Goal: Transaction & Acquisition: Purchase product/service

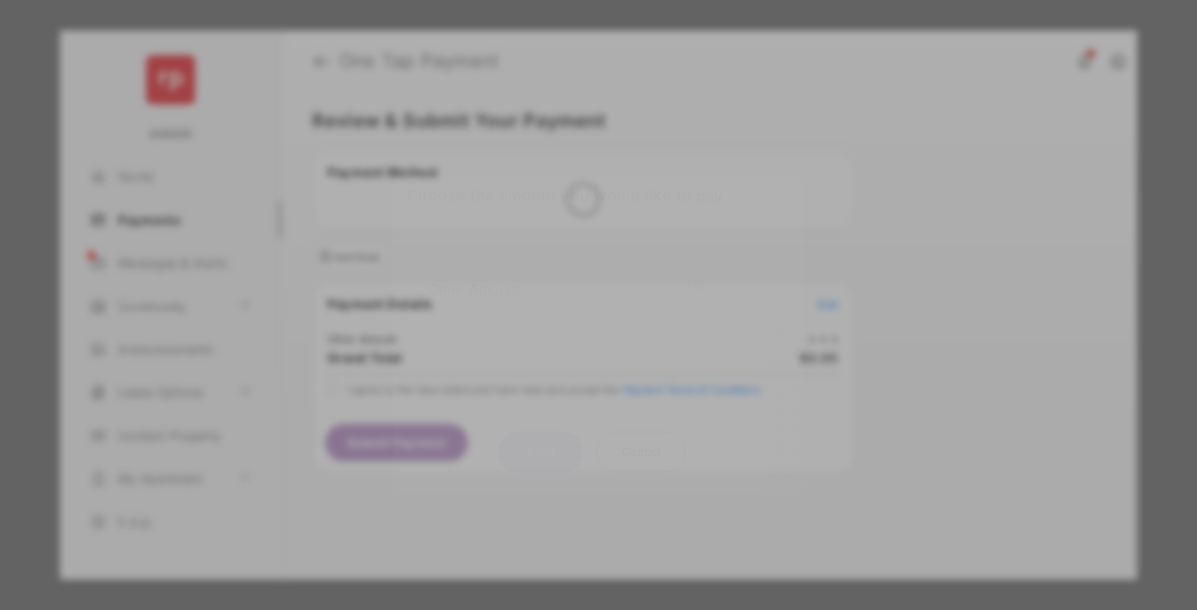
click at [567, 275] on div "Other Amount" at bounding box center [566, 289] width 277 height 29
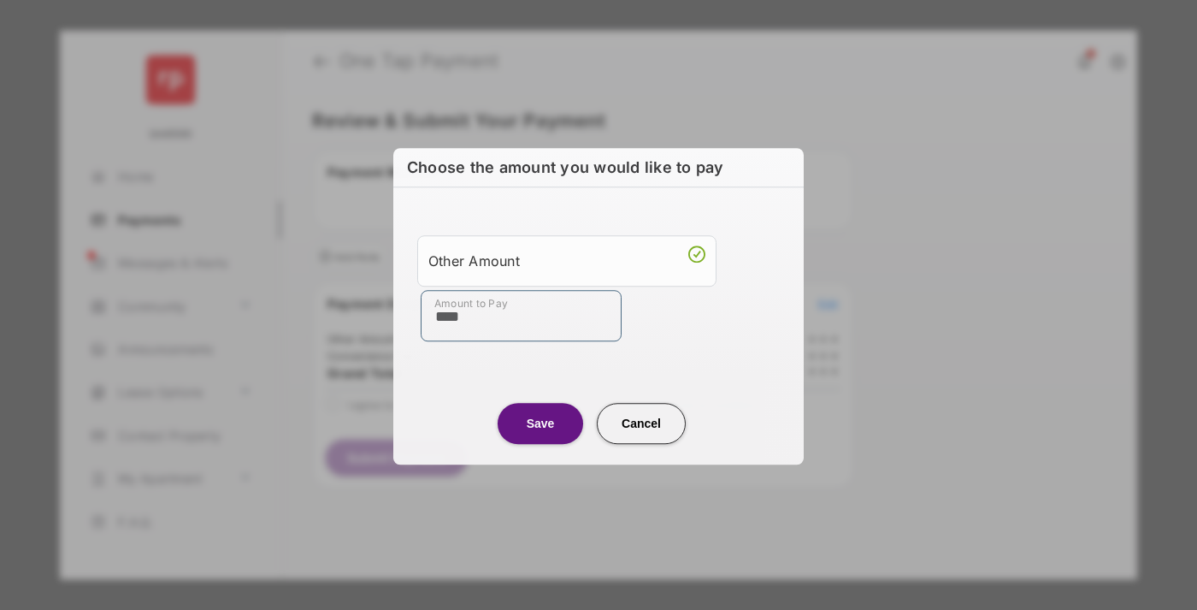
type input "****"
click at [540, 422] on button "Save" at bounding box center [541, 423] width 86 height 41
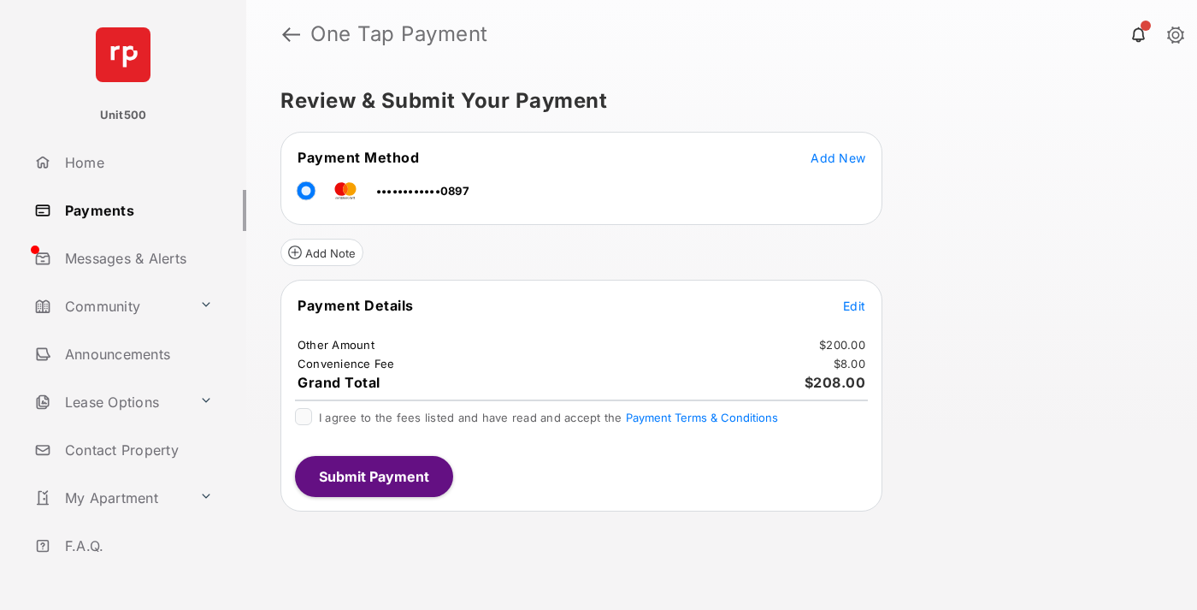
click at [854, 305] on span "Edit" at bounding box center [854, 305] width 22 height 15
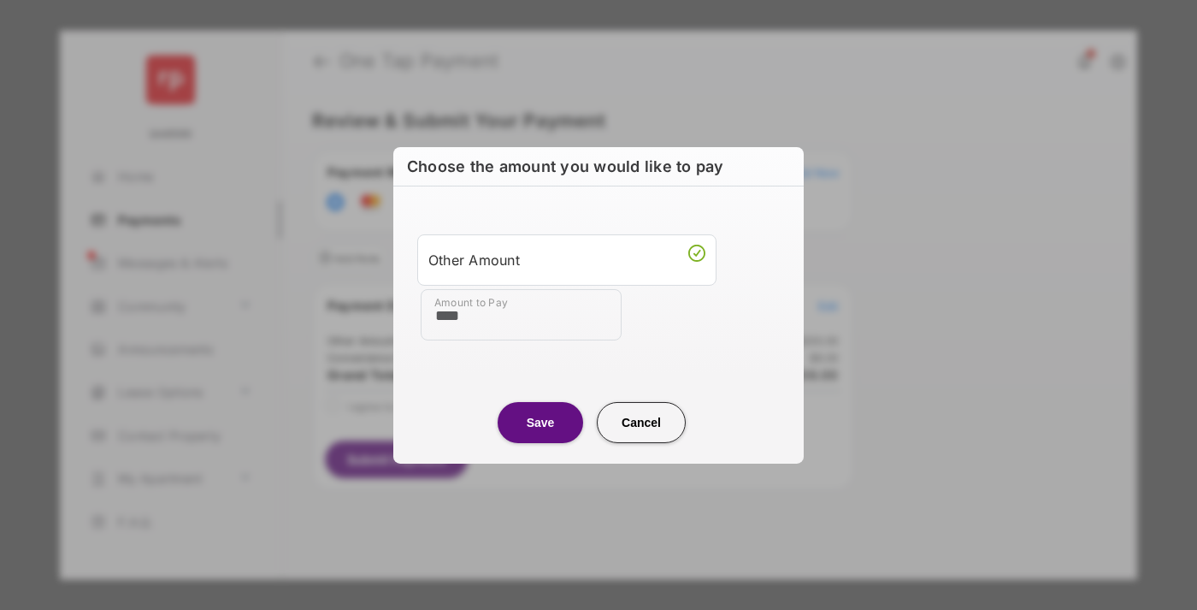
click at [540, 422] on button "Save" at bounding box center [541, 421] width 86 height 41
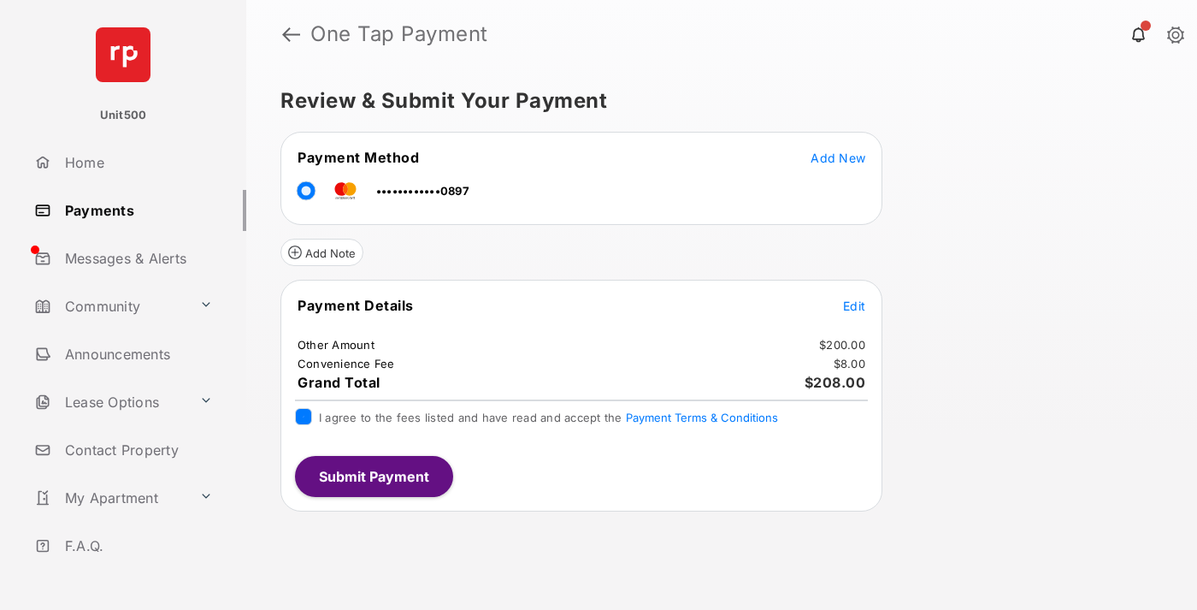
click at [373, 475] on button "Submit Payment" at bounding box center [374, 476] width 158 height 41
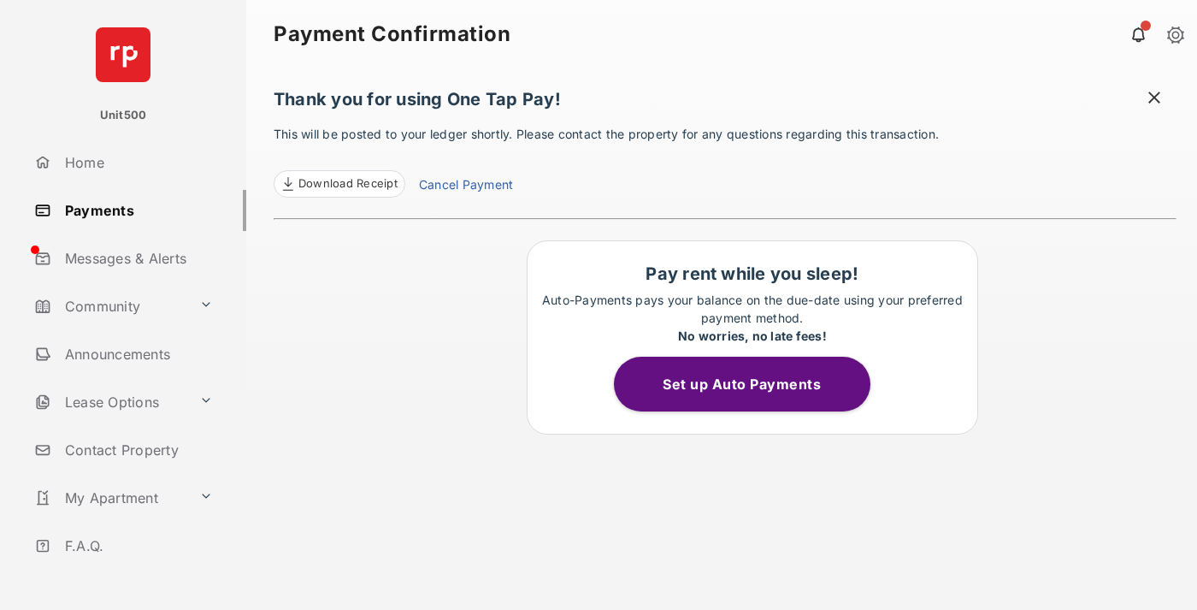
click at [1155, 99] on span at bounding box center [1154, 99] width 17 height 21
